Goal: Information Seeking & Learning: Learn about a topic

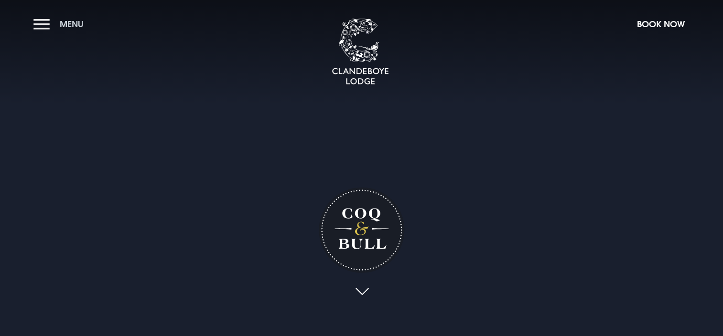
click at [69, 23] on span "Menu" at bounding box center [72, 24] width 24 height 11
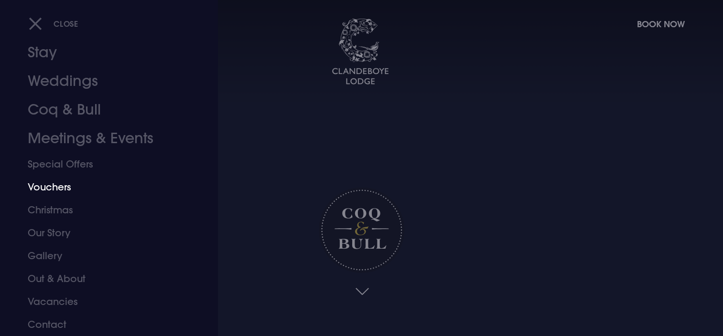
scroll to position [23, 0]
click at [58, 113] on link "Coq & Bull" at bounding box center [103, 110] width 151 height 29
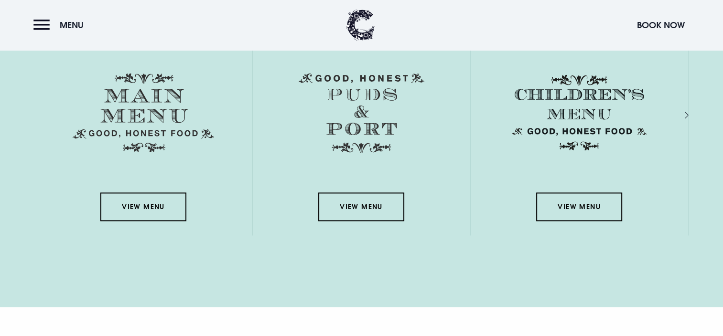
scroll to position [1419, 0]
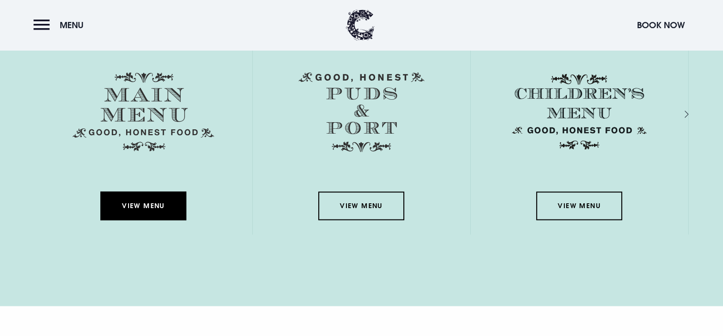
click at [160, 206] on link "View Menu" at bounding box center [143, 205] width 86 height 29
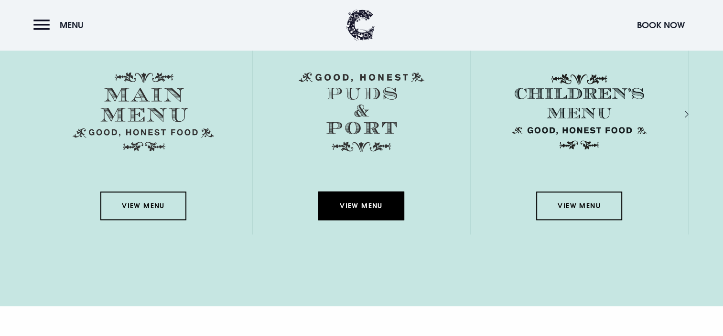
click at [380, 214] on link "View Menu" at bounding box center [361, 205] width 86 height 29
click at [680, 115] on div "Next slide" at bounding box center [675, 114] width 9 height 14
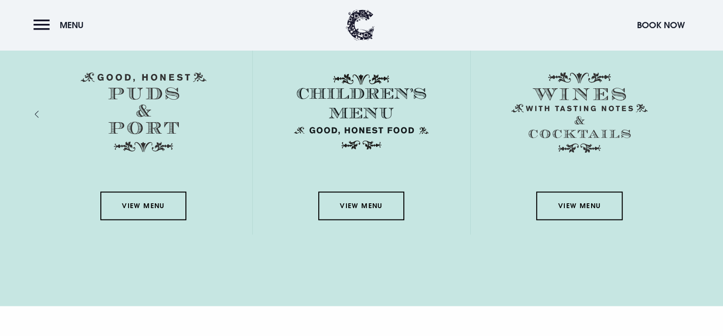
click at [684, 115] on div "View Menu" at bounding box center [579, 141] width 218 height 185
click at [579, 199] on link "View Menu" at bounding box center [579, 205] width 86 height 29
